Goal: Find specific page/section: Find specific page/section

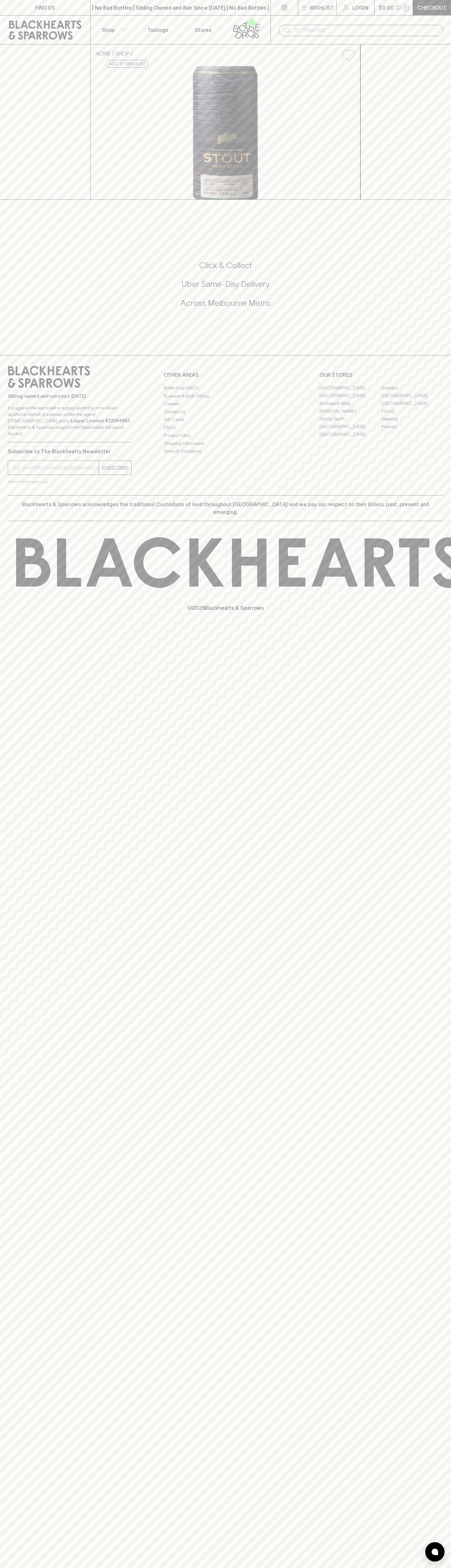
click at [351, 430] on link "[GEOGRAPHIC_DATA]" at bounding box center [351, 426] width 62 height 8
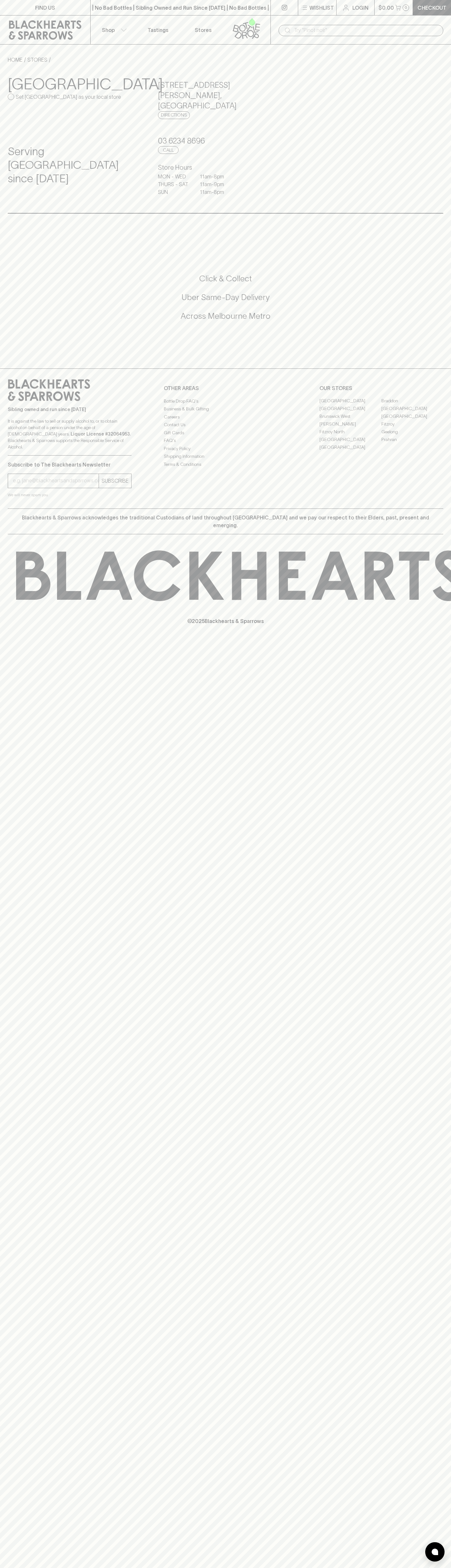
click at [261, 32] on icon at bounding box center [246, 29] width 36 height 22
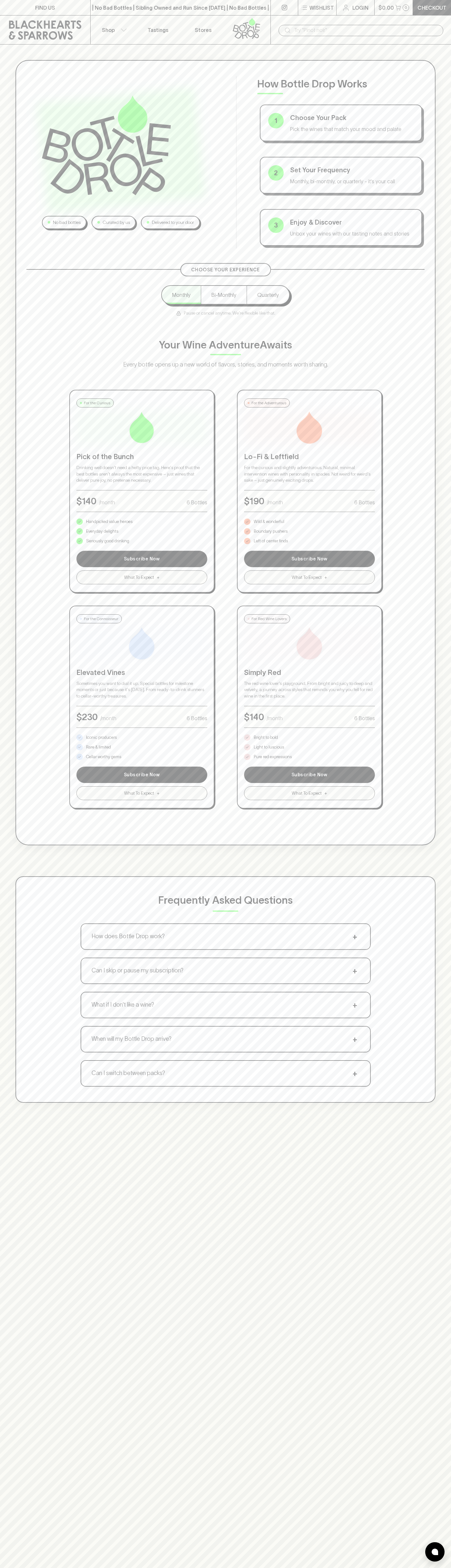
click at [444, 347] on div "No bad bottles Curated by us Delivered to your door How Bottle Drop Works 1 Cho…" at bounding box center [226, 581] width 451 height 1074
click at [312, 1567] on html "FIND US | No Bad Bottles | Sibling Owned and Run Since [DATE] | No Bad Bottles …" at bounding box center [226, 1013] width 451 height 2027
click at [4, 598] on div "No bad bottles Curated by us Delivered to your door How Bottle Drop Works 1 Cho…" at bounding box center [226, 581] width 451 height 1074
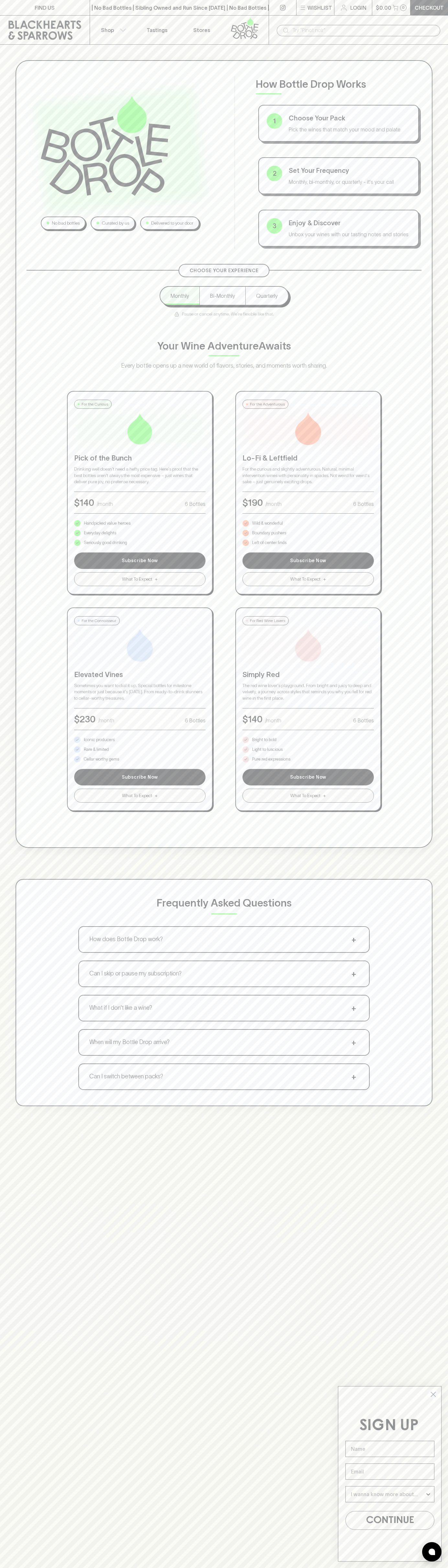
click at [265, 740] on p "Bright to bold" at bounding box center [264, 739] width 25 height 7
type input "[PERSON_NAME]"
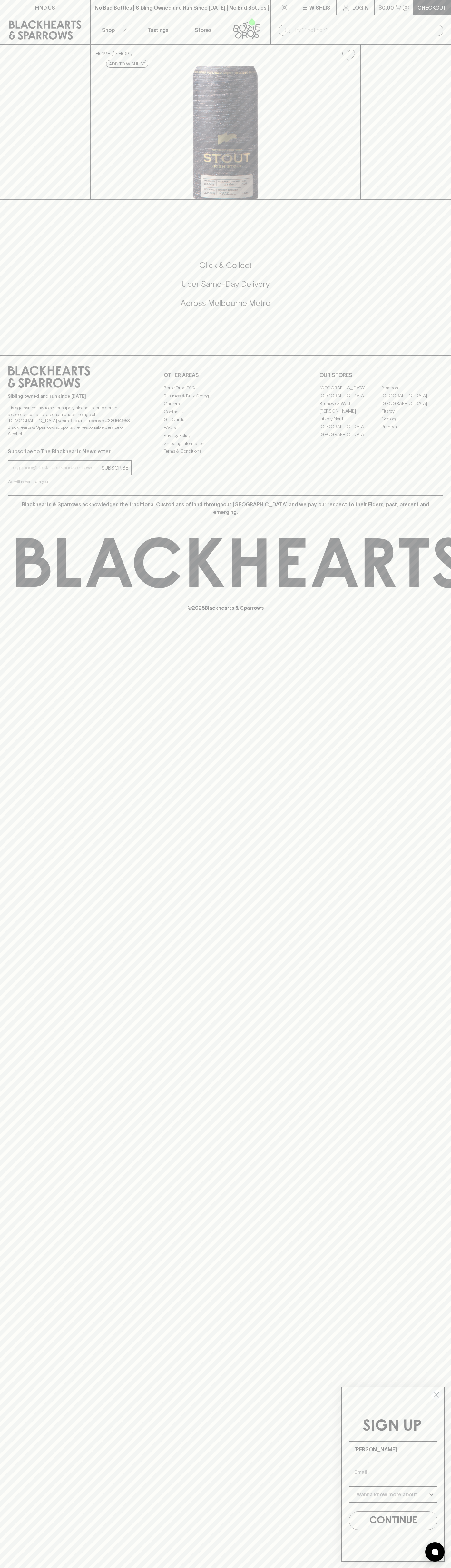
type input "[PERSON_NAME]"
click at [351, 430] on link "[GEOGRAPHIC_DATA]" at bounding box center [351, 426] width 62 height 8
